Goal: Answer question/provide support

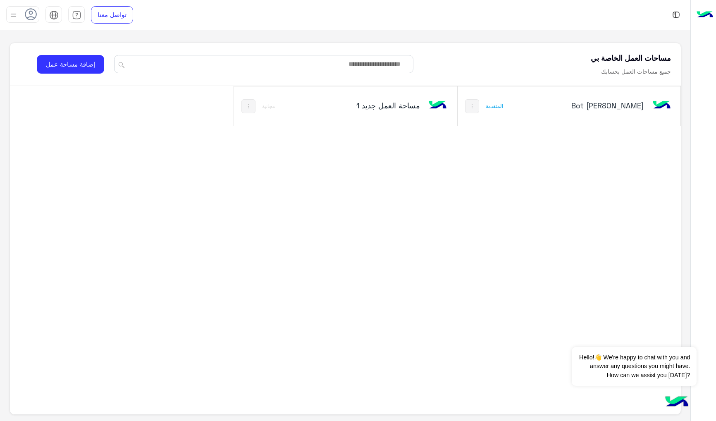
click at [542, 111] on div "[PERSON_NAME] Bot المتقدمة" at bounding box center [568, 105] width 223 height 39
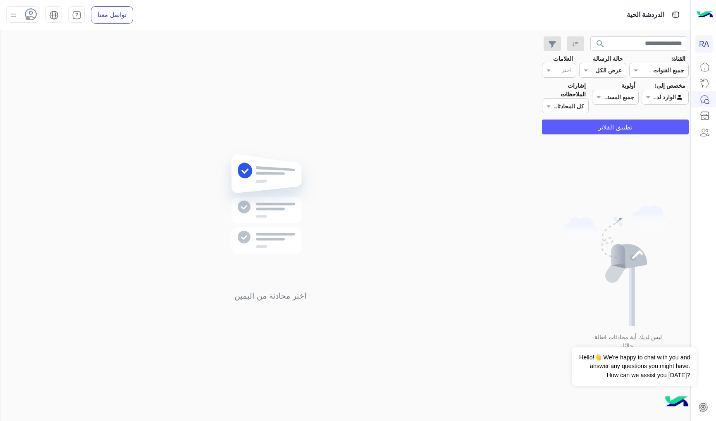
click at [627, 121] on button "تطبيق الفلاتر" at bounding box center [615, 126] width 147 height 15
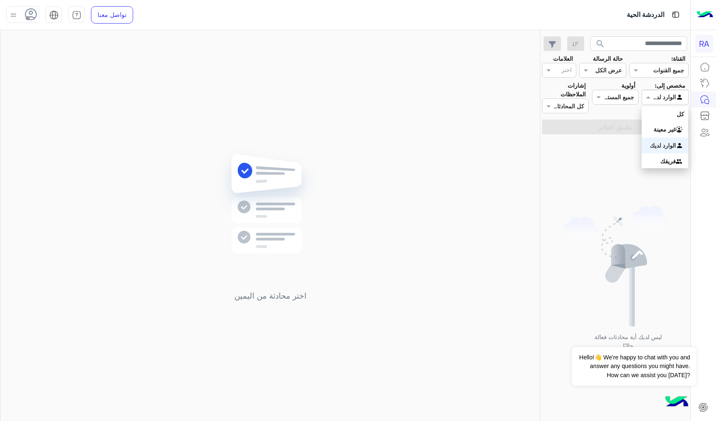
click at [657, 94] on div at bounding box center [665, 97] width 46 height 10
click at [652, 131] on div "غير معينة" at bounding box center [664, 129] width 47 height 16
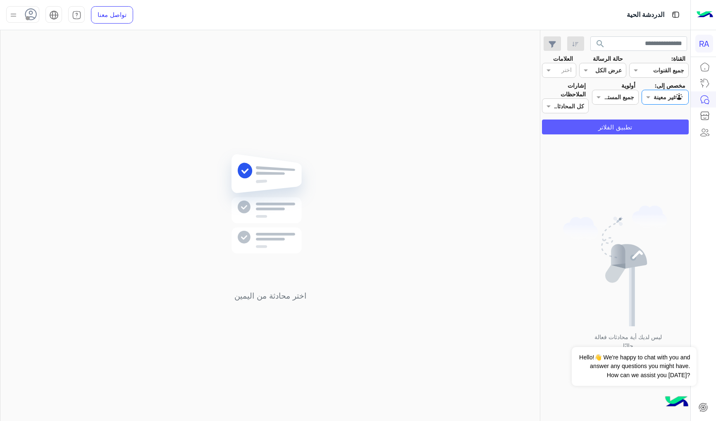
click at [652, 131] on button "تطبيق الفلاتر" at bounding box center [615, 126] width 147 height 15
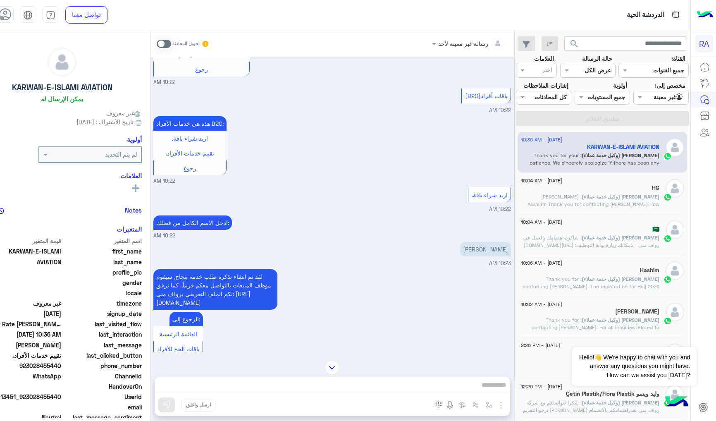
scroll to position [19, 0]
